Goal: Task Accomplishment & Management: Use online tool/utility

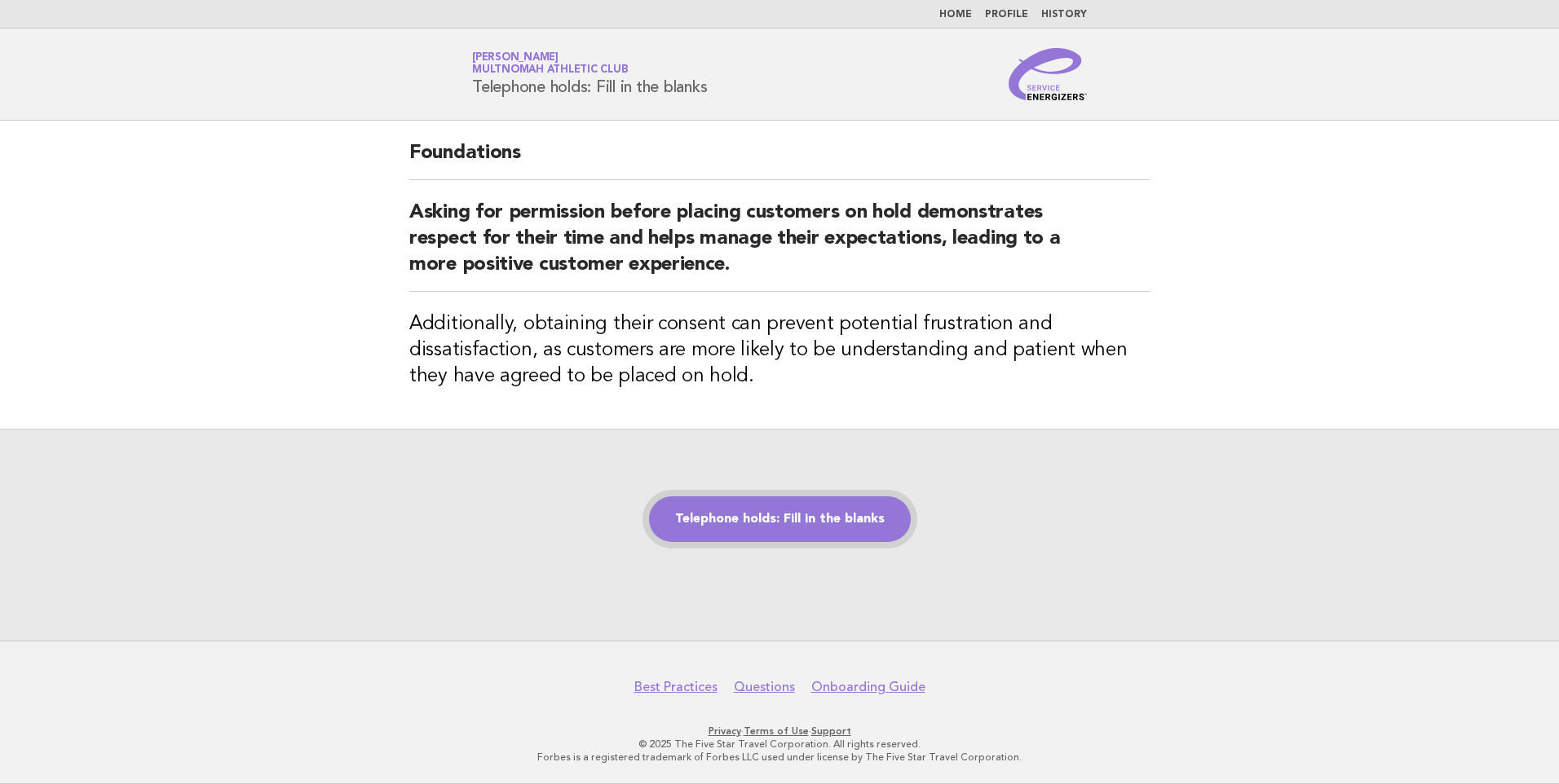
click at [790, 518] on link "Telephone holds: Fill in the blanks" at bounding box center [780, 519] width 261 height 45
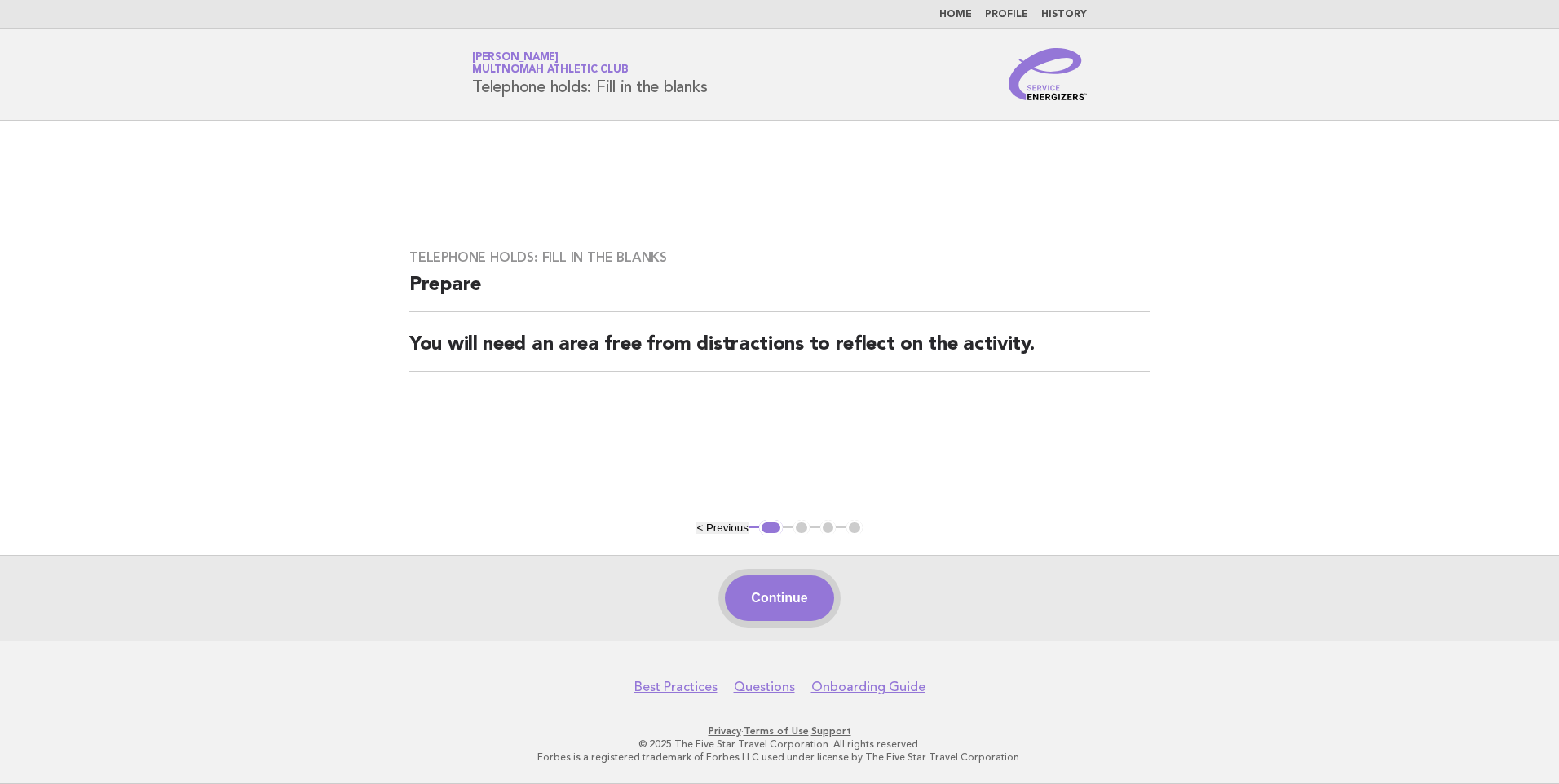
click at [784, 592] on button "Continue" at bounding box center [779, 598] width 108 height 45
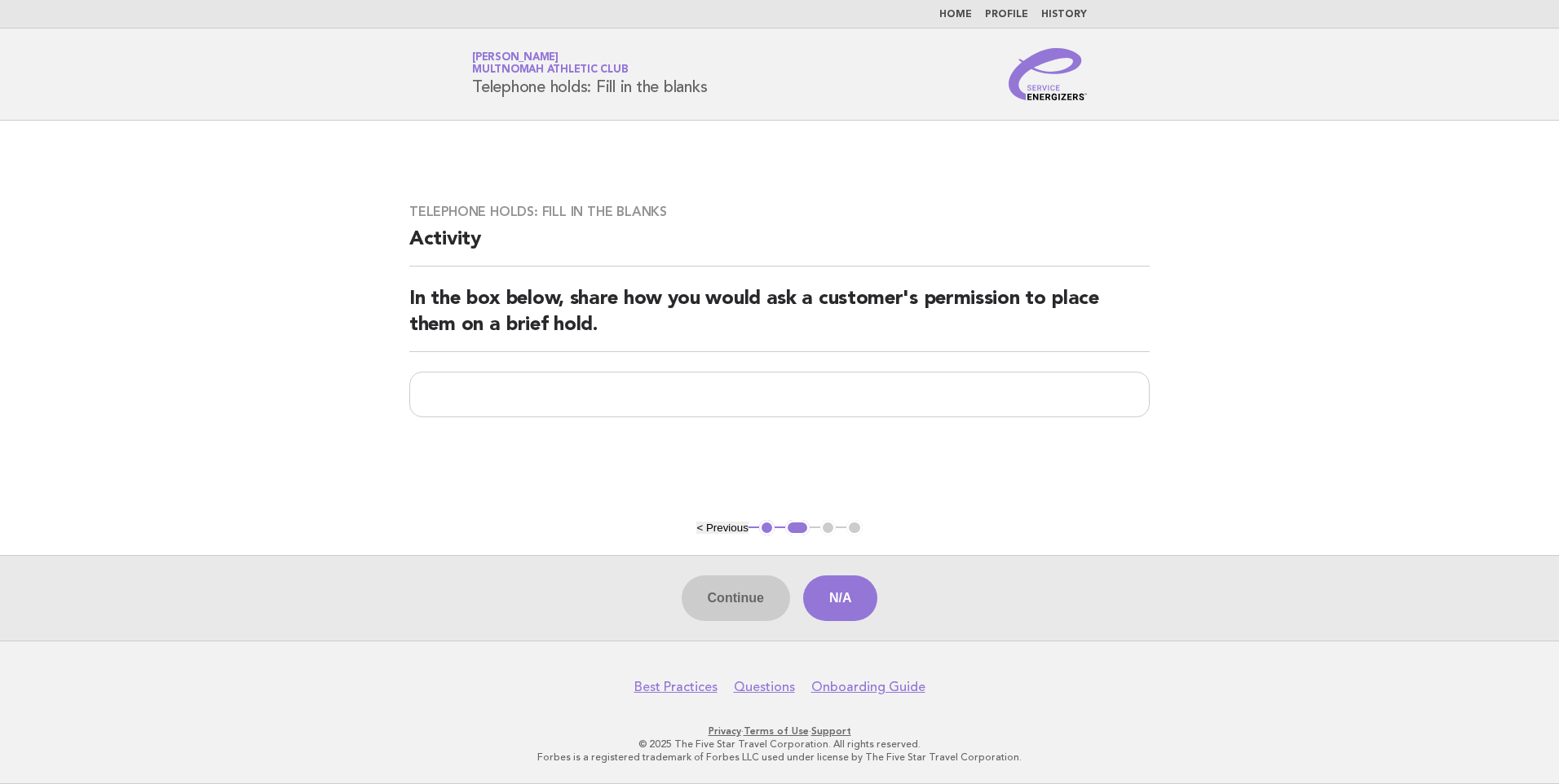
click at [754, 597] on div "Continue N/A" at bounding box center [780, 597] width 1559 height 86
click at [865, 588] on button "N/A" at bounding box center [840, 598] width 75 height 45
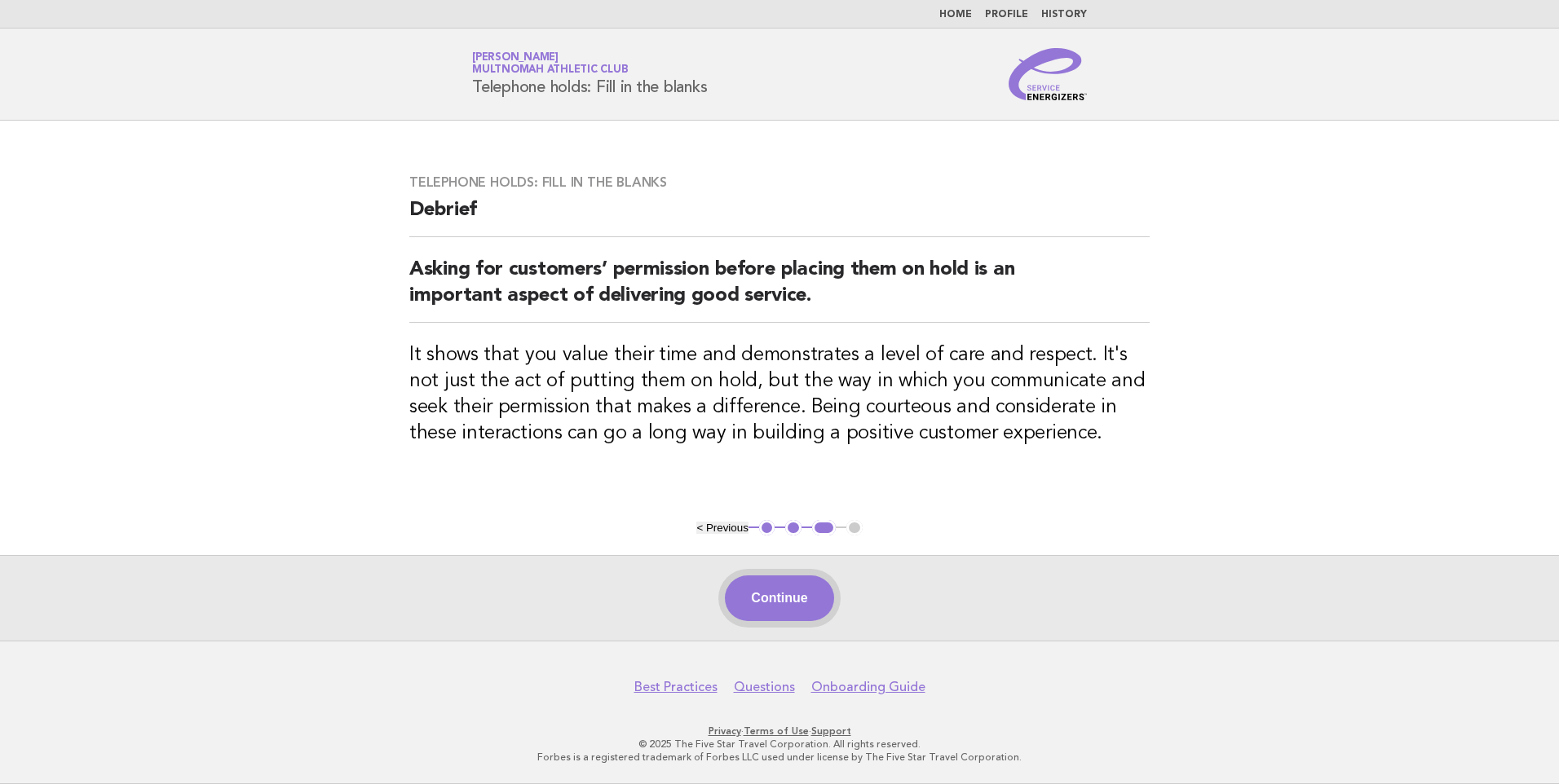
click at [810, 586] on button "Continue" at bounding box center [779, 598] width 108 height 45
